Goal: Transaction & Acquisition: Purchase product/service

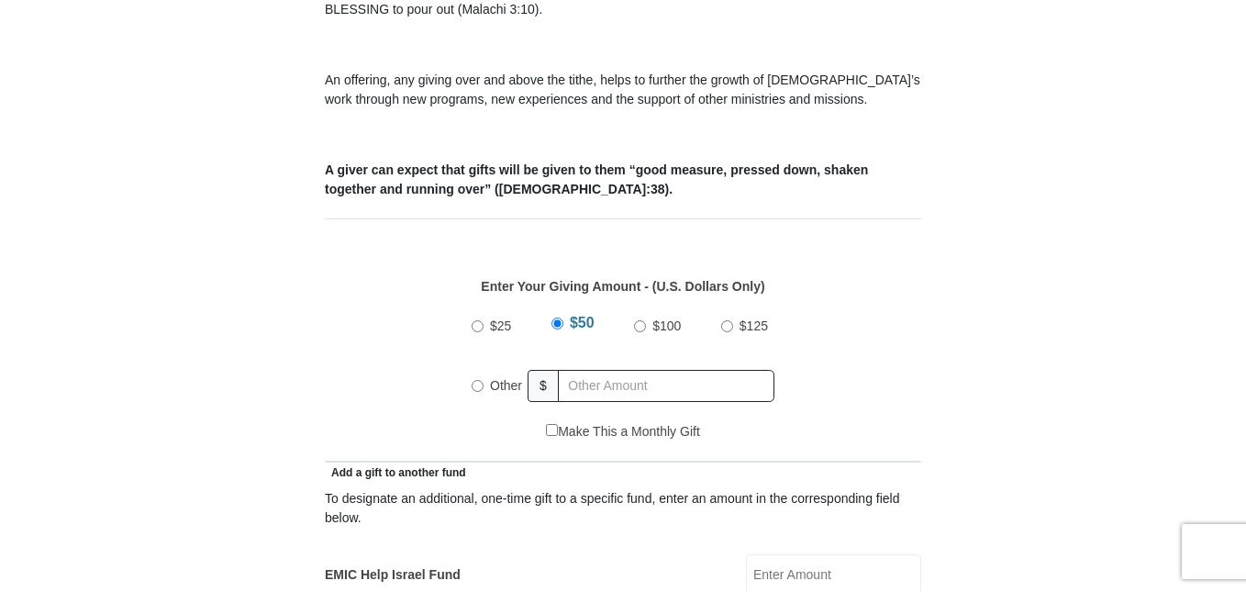
scroll to position [642, 0]
radio input "true"
click at [584, 369] on input "text" at bounding box center [669, 385] width 210 height 32
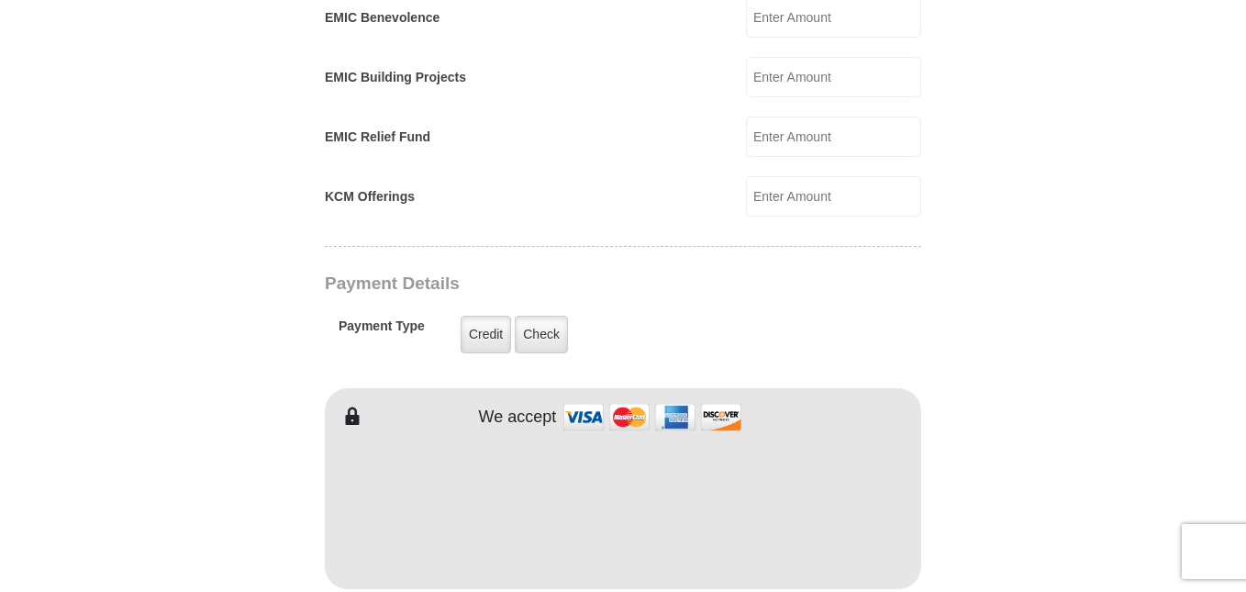
scroll to position [1285, 0]
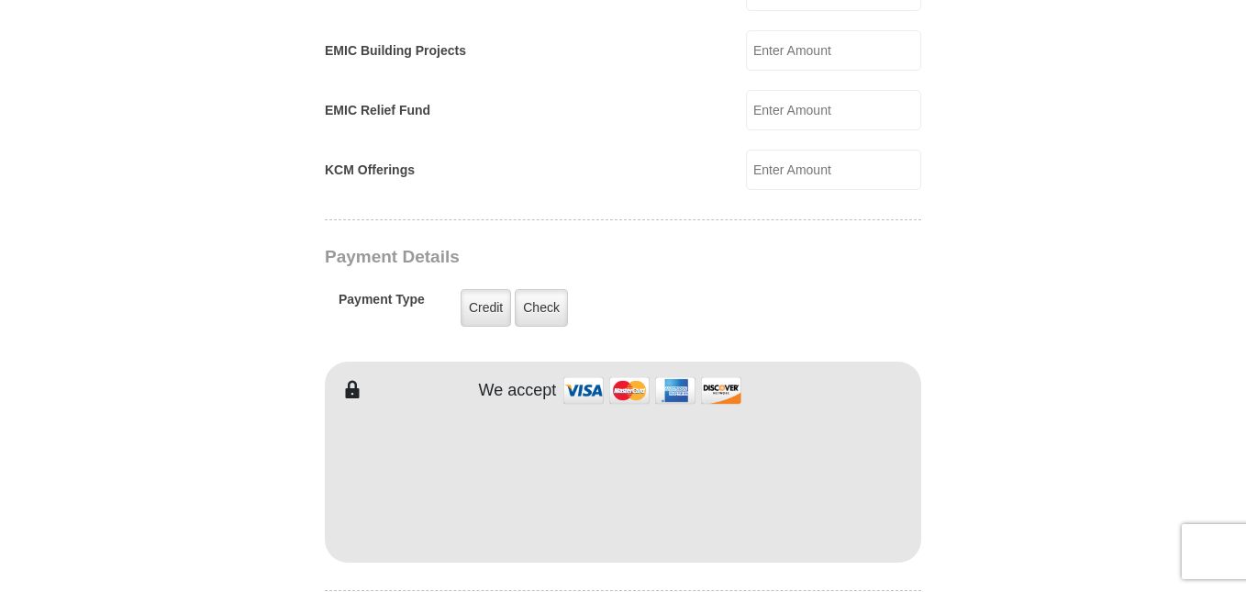
type input "155.00"
click at [180, 463] on form "[GEOGRAPHIC_DATA][DEMOGRAPHIC_DATA] Online Giving Because of gifts like yours, …" at bounding box center [623, 130] width 1046 height 2685
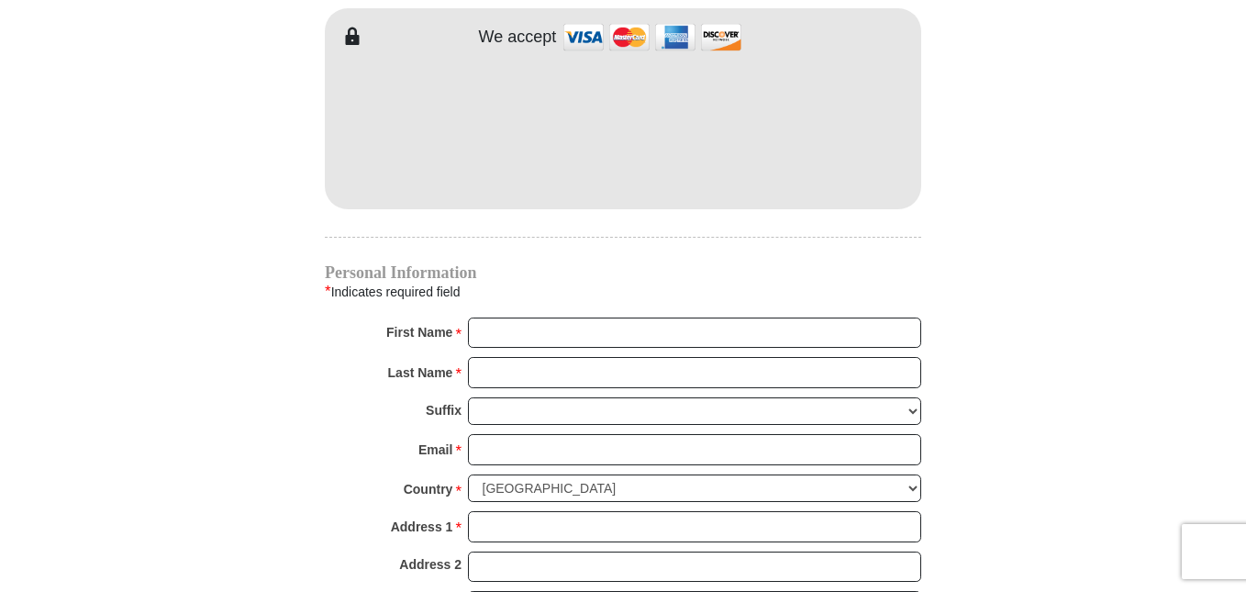
scroll to position [1652, 0]
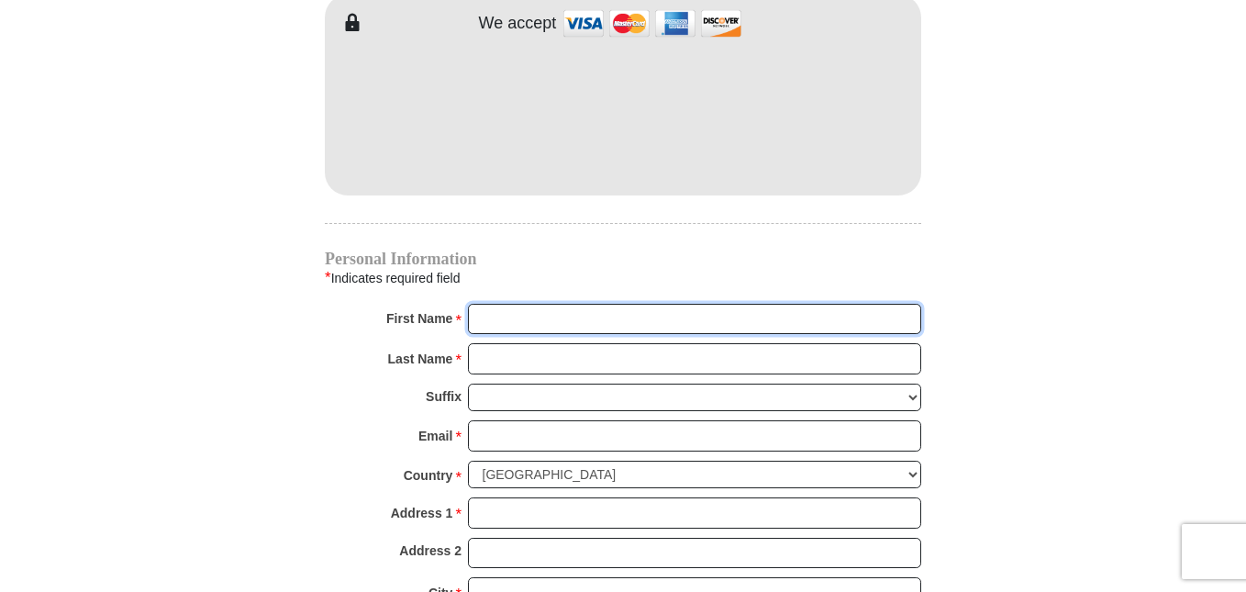
click at [505, 304] on input "First Name *" at bounding box center [694, 319] width 453 height 31
type input "[PERSON_NAME]"
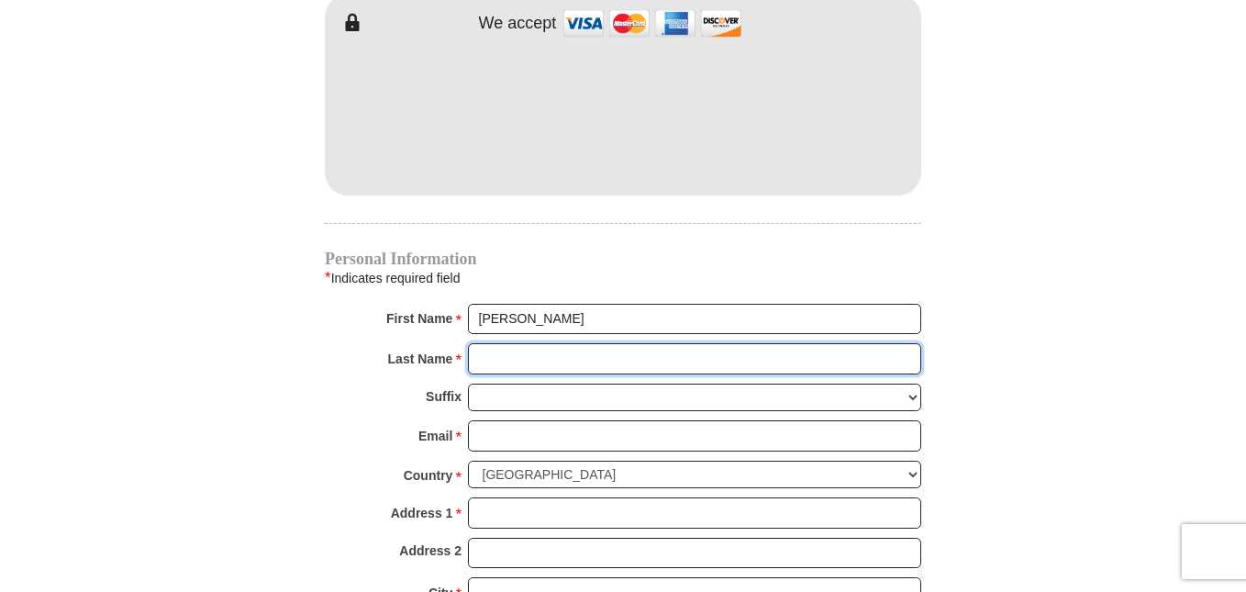
type input "Franklin"
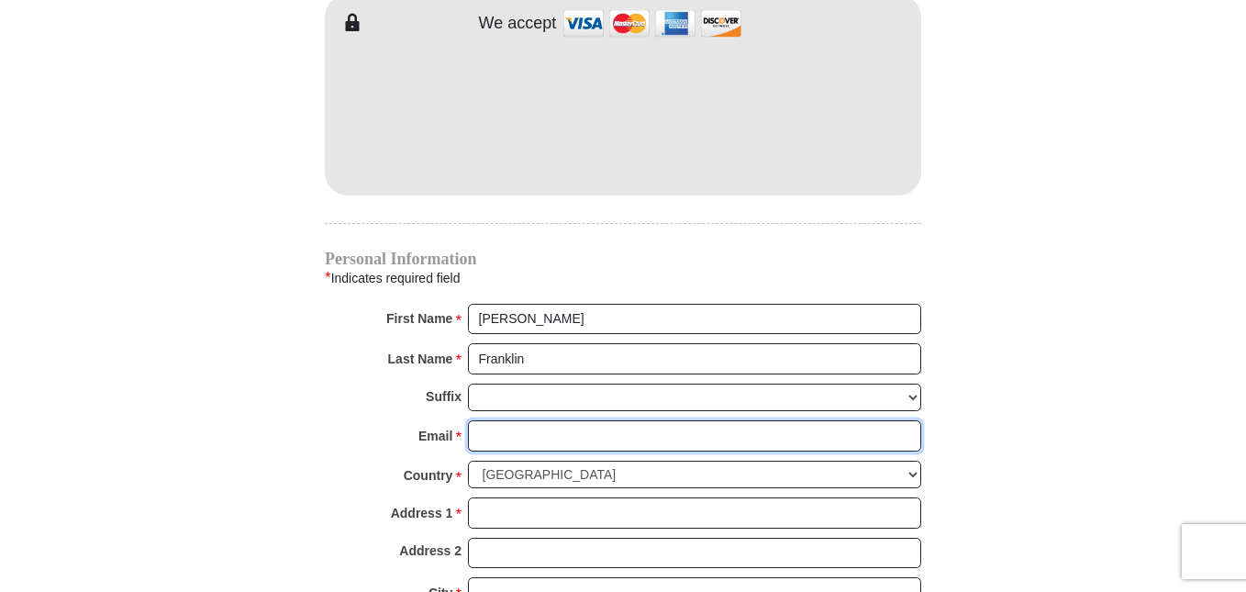
type input "[EMAIL_ADDRESS][DOMAIN_NAME]"
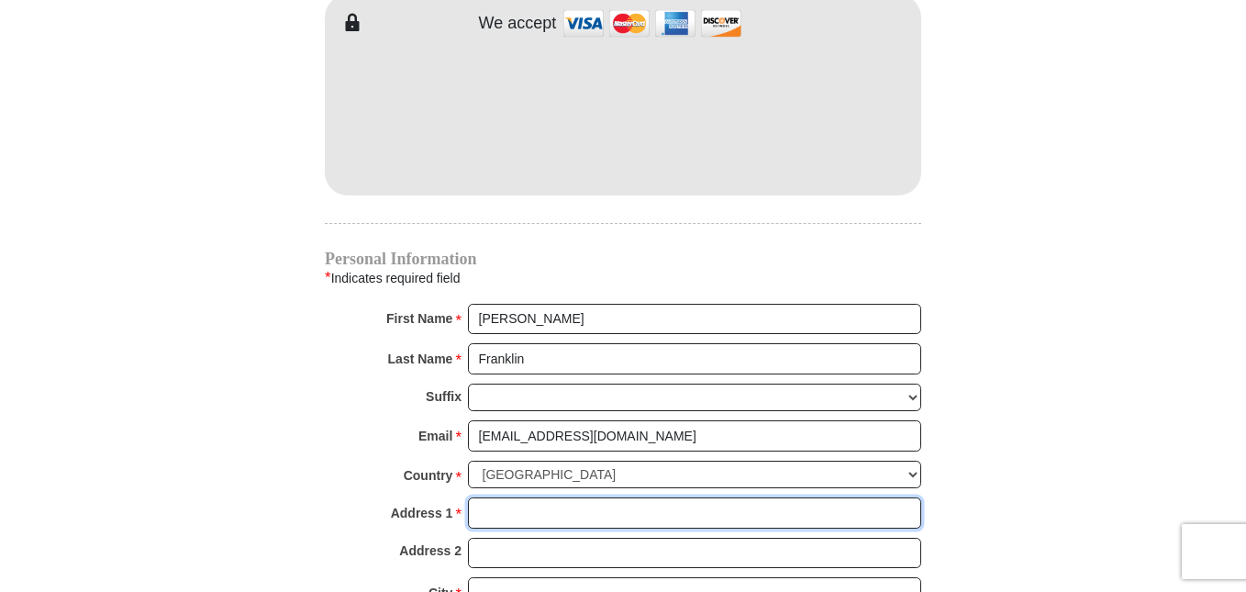
type input "[STREET_ADDRESS][PERSON_NAME]"
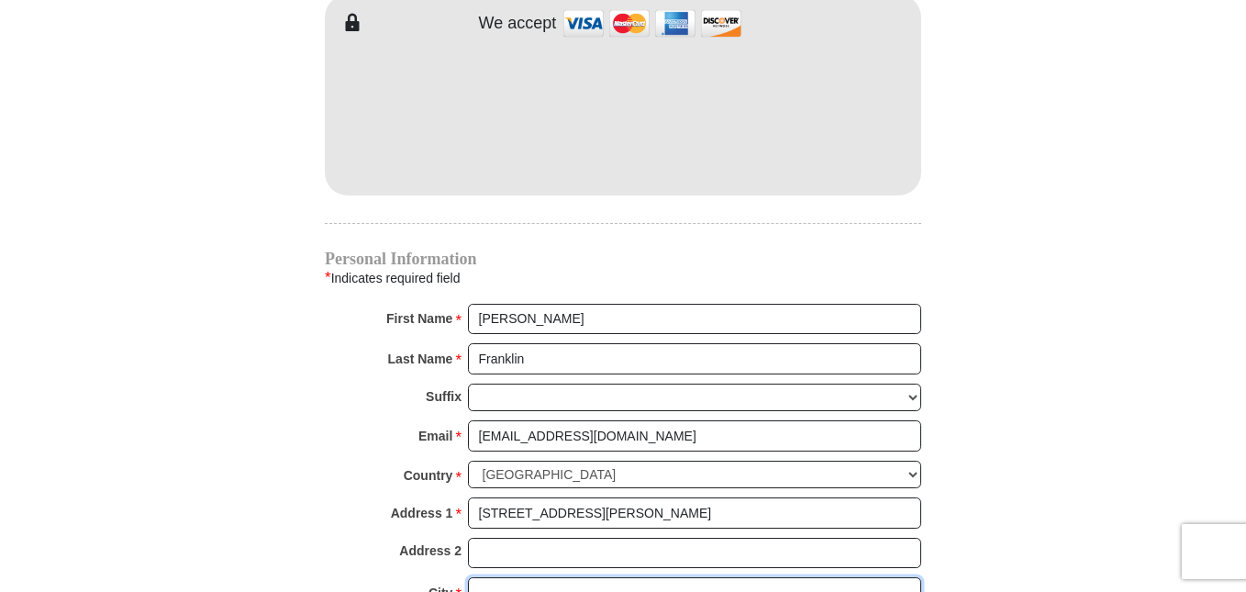
type input "[GEOGRAPHIC_DATA]"
select select "IL"
type input "61920"
type input "[PHONE_NUMBER]"
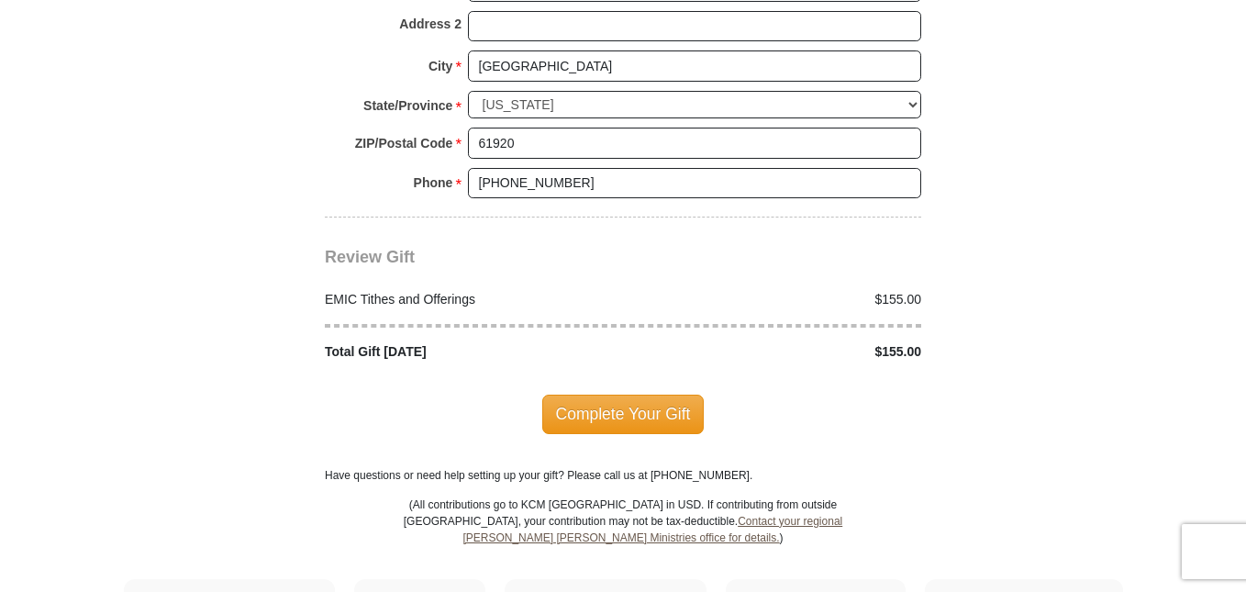
scroll to position [2203, 0]
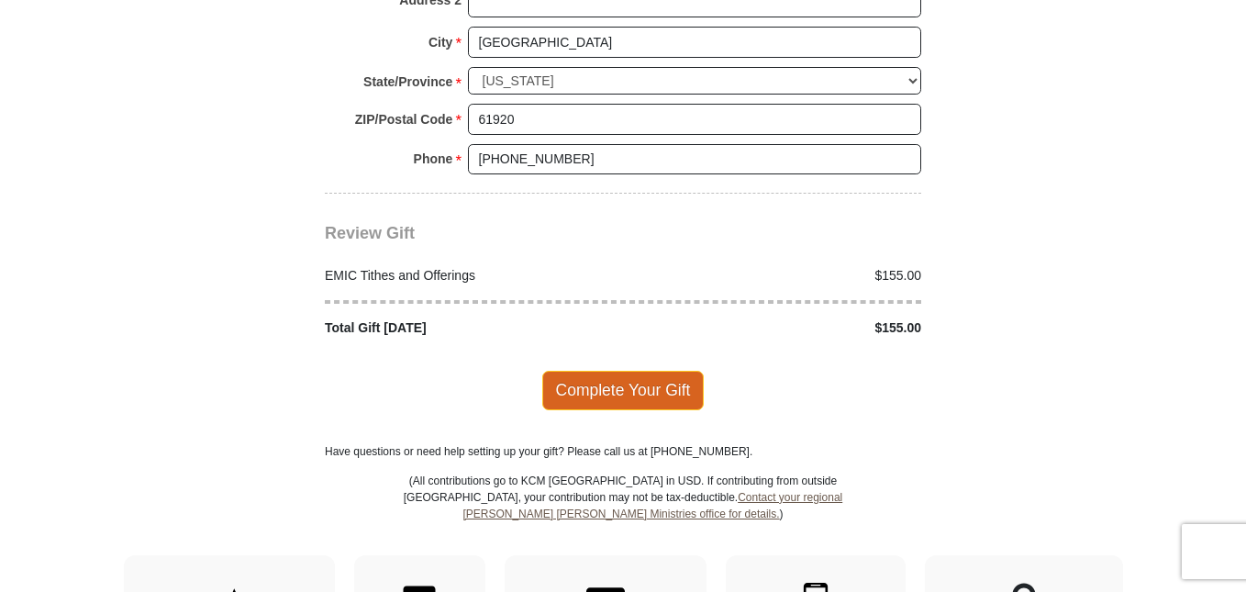
click at [605, 372] on span "Complete Your Gift" at bounding box center [623, 390] width 162 height 39
